Goal: Check status: Check status

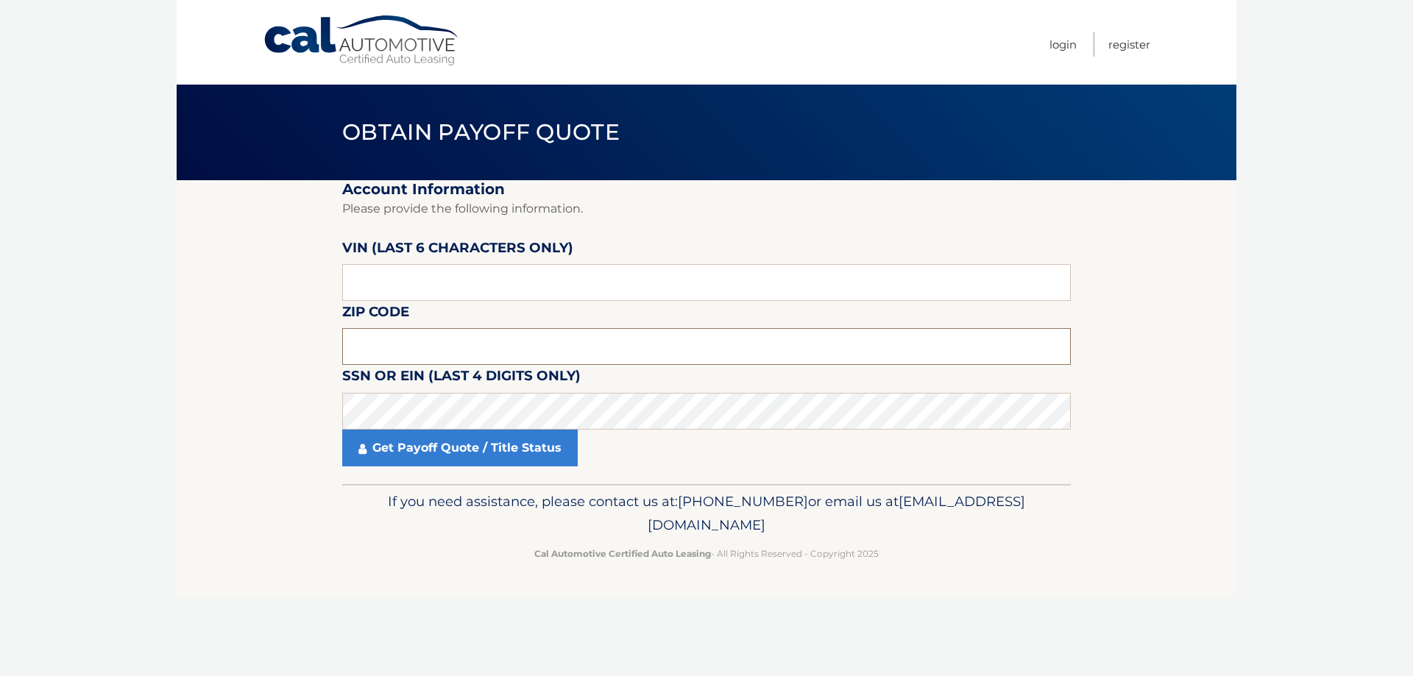
click at [416, 358] on input "text" at bounding box center [706, 346] width 728 height 37
click at [431, 352] on input "11508" at bounding box center [706, 346] width 728 height 37
type input "10538"
click at [500, 453] on link "Get Payoff Quote / Title Status" at bounding box center [459, 448] width 235 height 37
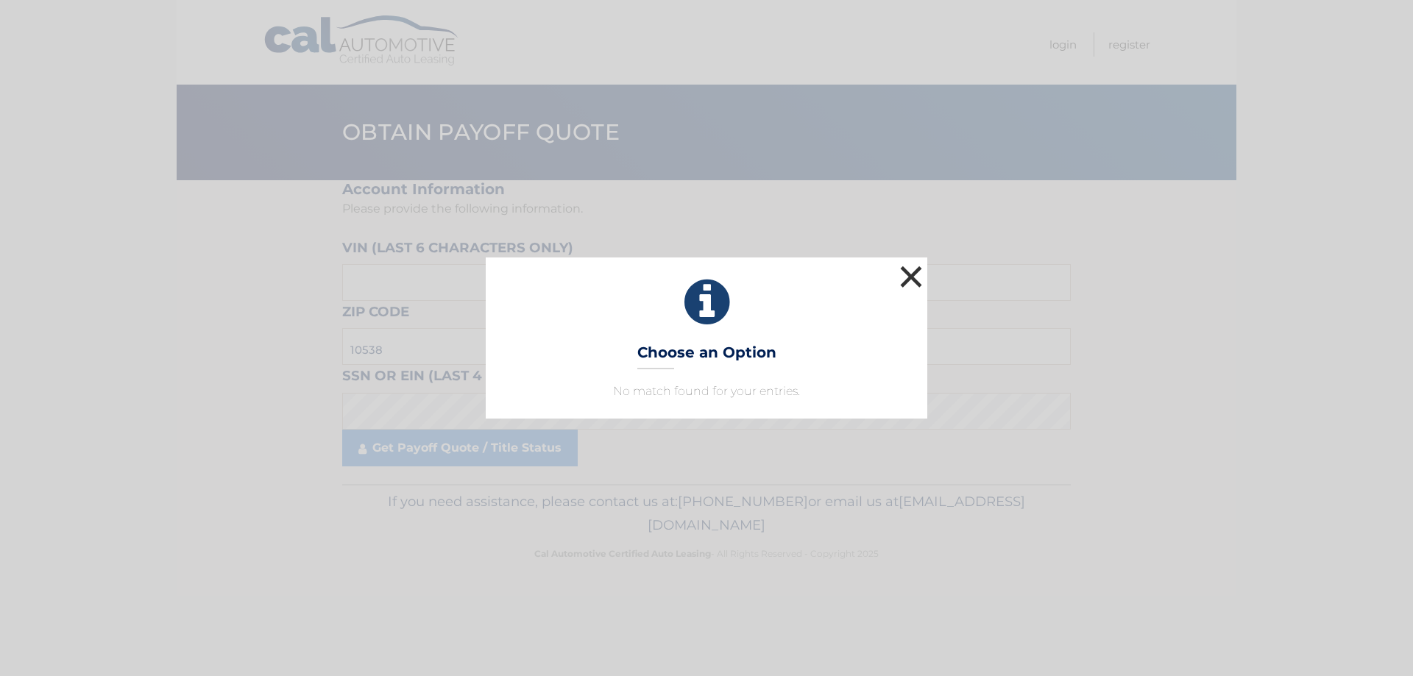
click at [906, 275] on button "×" at bounding box center [910, 276] width 29 height 29
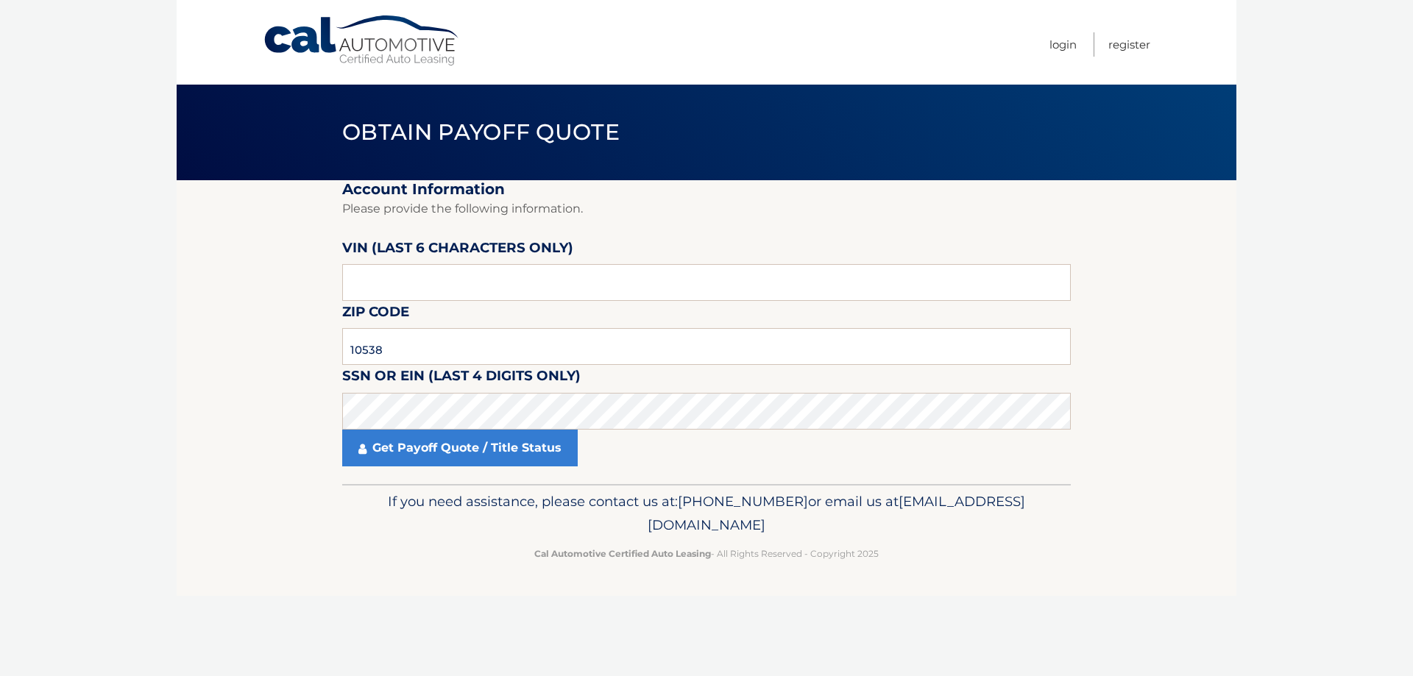
click at [196, 320] on section "Account Information Please provide the following information. VIN (last 6 chara…" at bounding box center [707, 332] width 1060 height 304
click at [436, 439] on link "Get Payoff Quote / Title Status" at bounding box center [459, 448] width 235 height 37
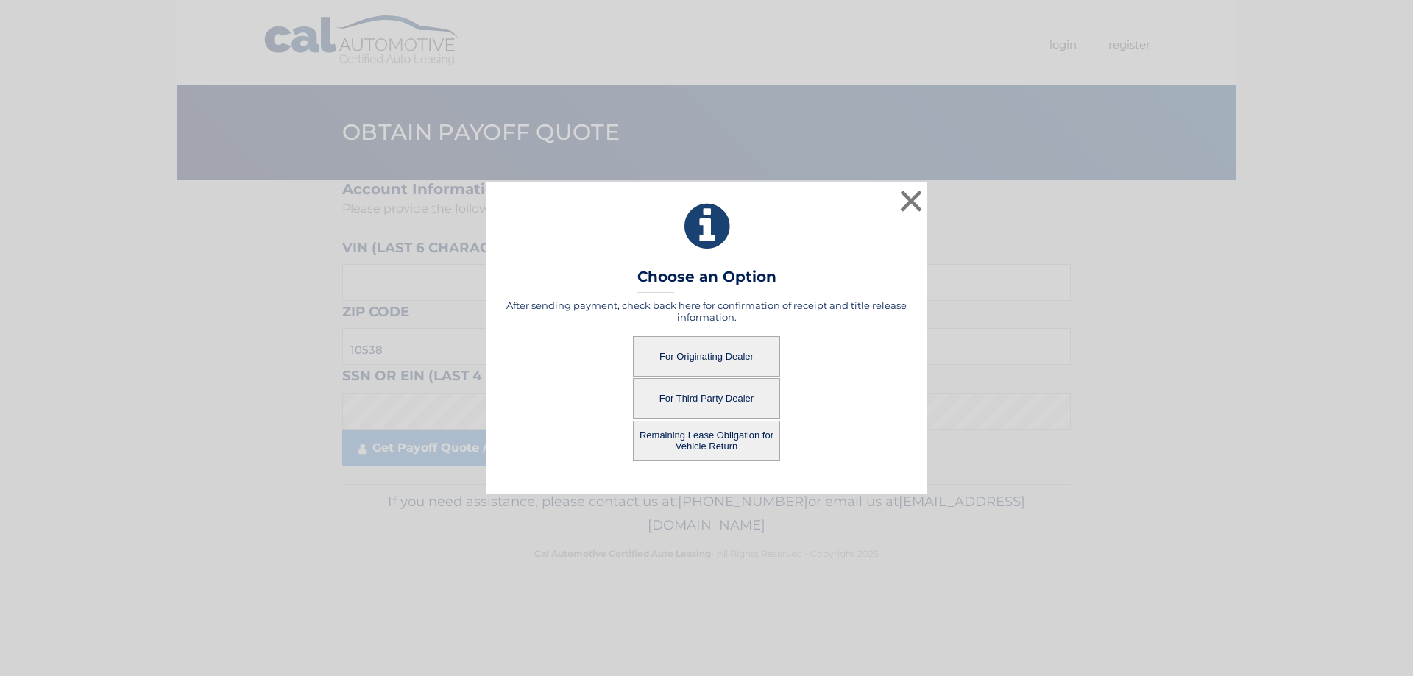
click at [692, 358] on button "For Originating Dealer" at bounding box center [706, 356] width 147 height 40
click at [712, 356] on button "For Originating Dealer" at bounding box center [706, 356] width 147 height 40
